Goal: Transaction & Acquisition: Purchase product/service

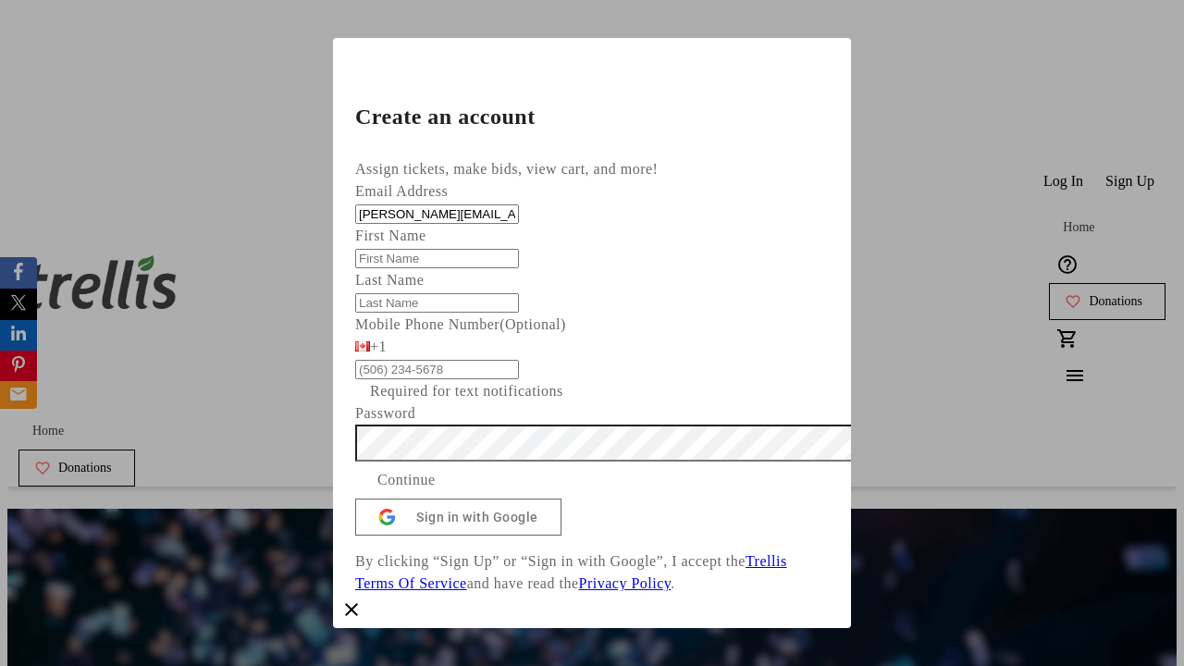
type input "[PERSON_NAME][EMAIL_ADDRESS][DOMAIN_NAME]"
type input "[PERSON_NAME]"
click at [436, 469] on span "Continue" at bounding box center [407, 480] width 58 height 22
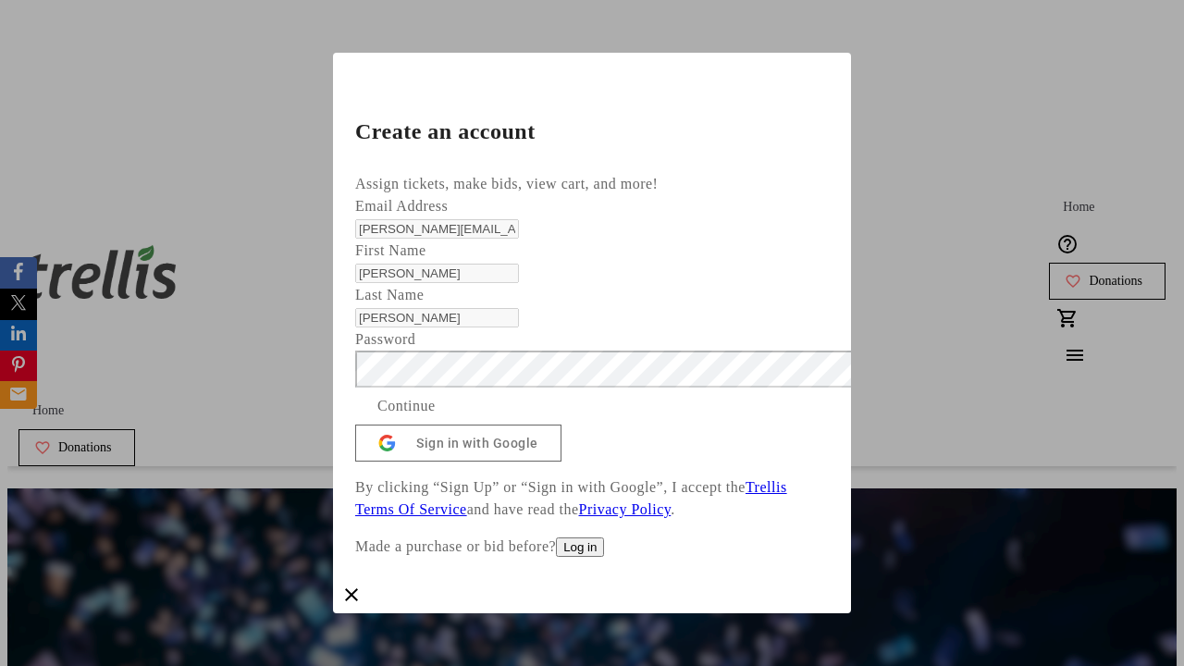
scroll to position [41, 0]
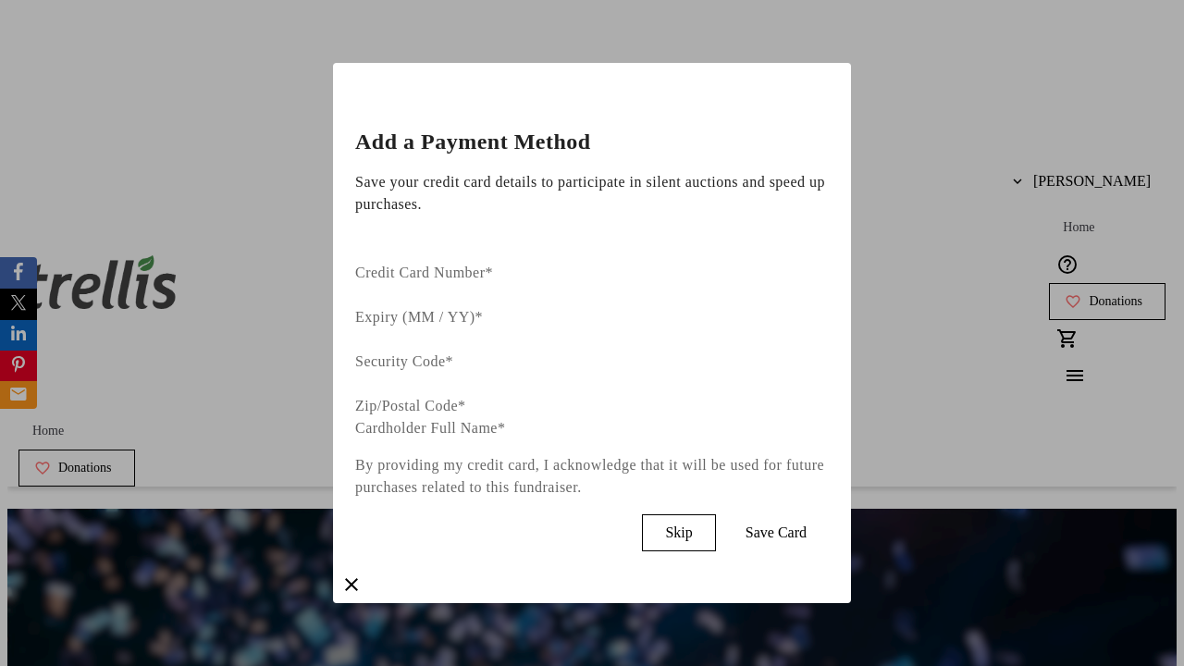
click at [692, 525] on span "Skip" at bounding box center [678, 533] width 27 height 17
click at [1089, 294] on span "Donations" at bounding box center [1116, 301] width 54 height 15
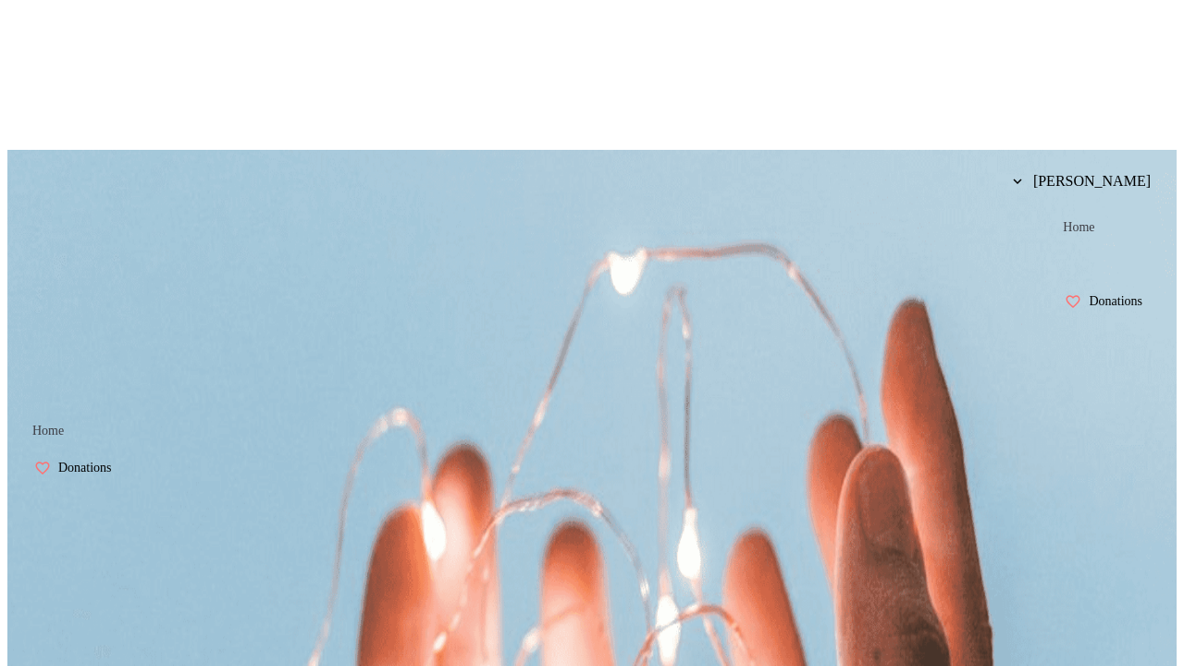
scroll to position [3, 0]
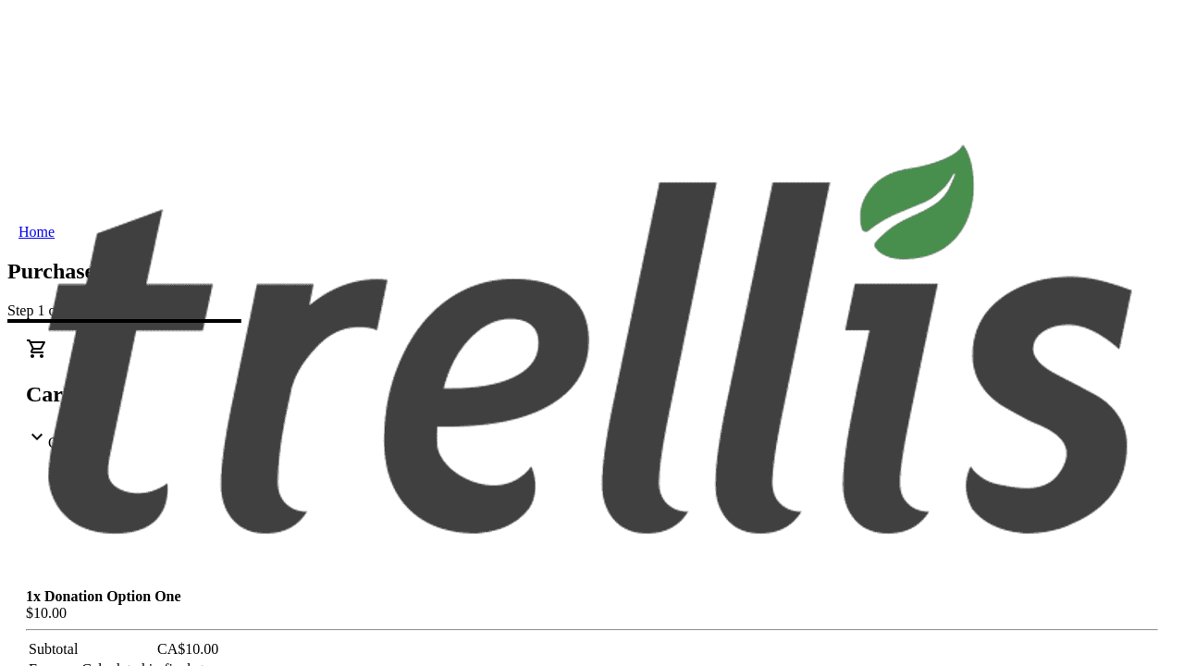
select select "BC"
select select "CA"
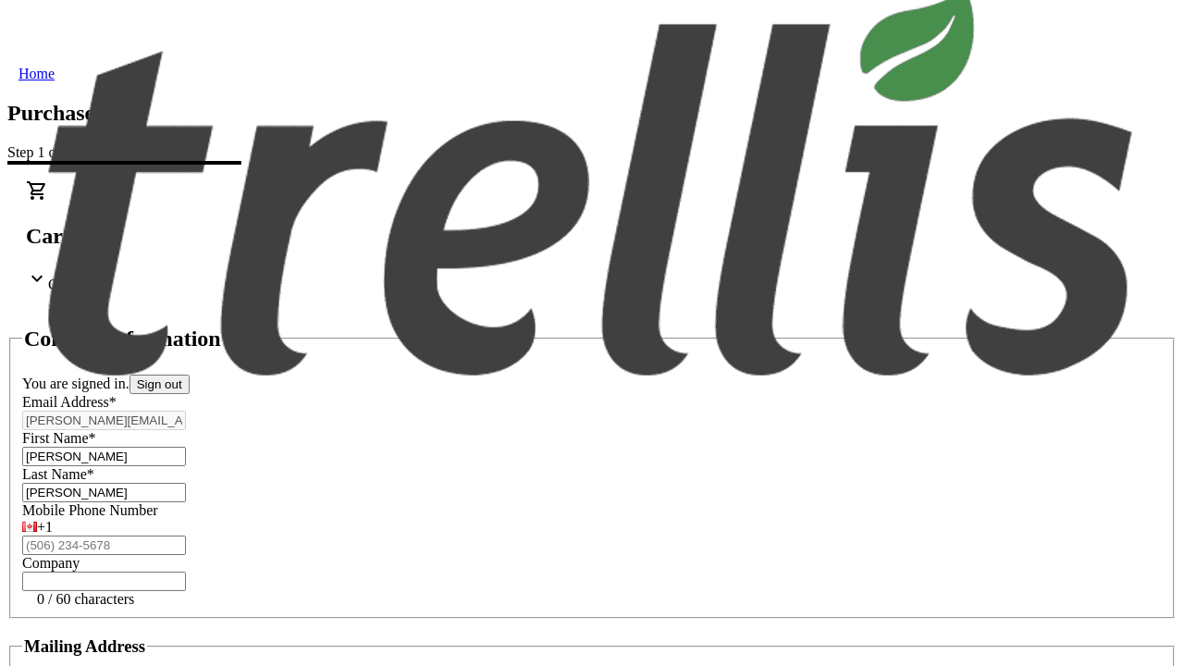
type input "V1Y 0C2"
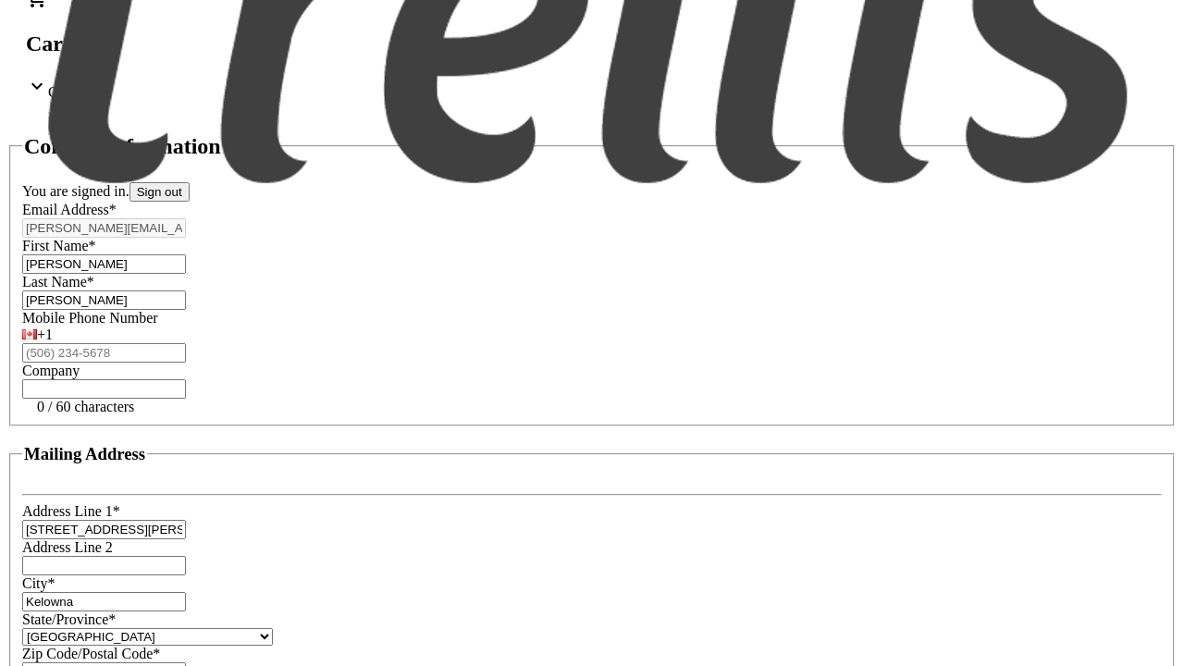
scroll to position [353, 0]
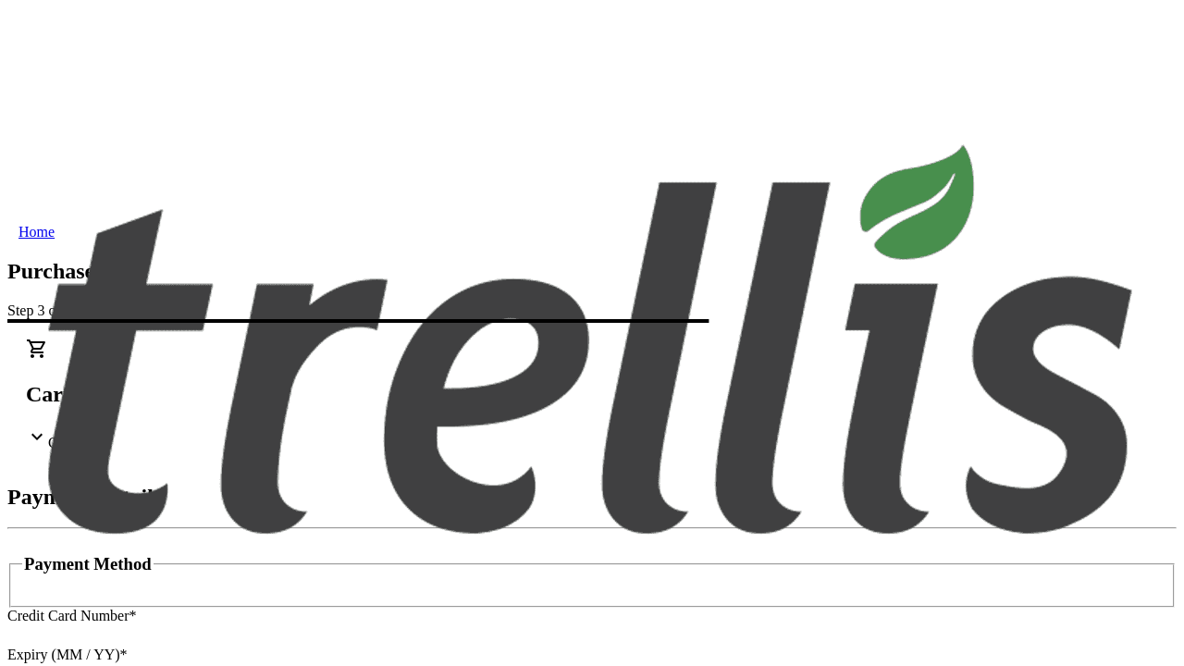
type input "V1Y 0C2"
